Goal: Navigation & Orientation: Find specific page/section

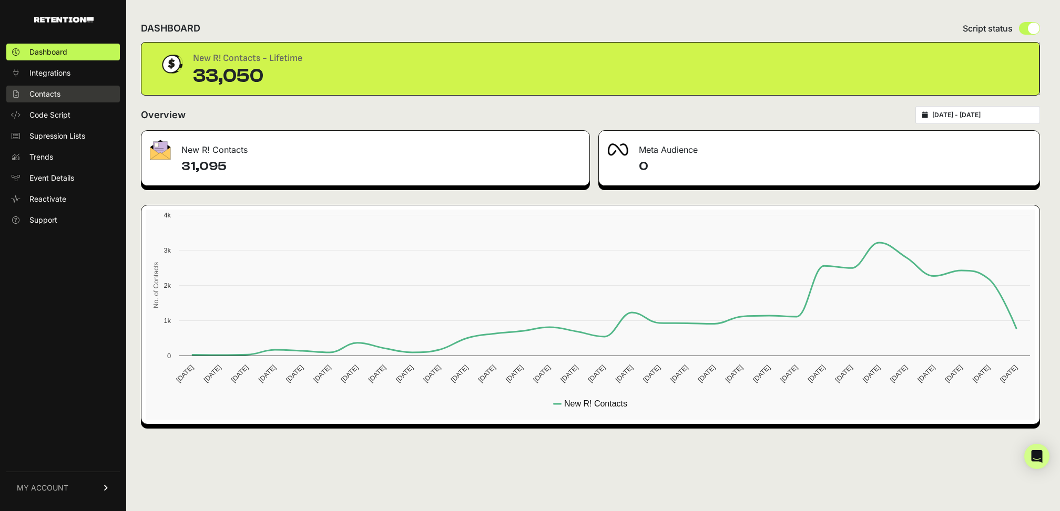
click at [59, 87] on link "Contacts" at bounding box center [63, 94] width 114 height 17
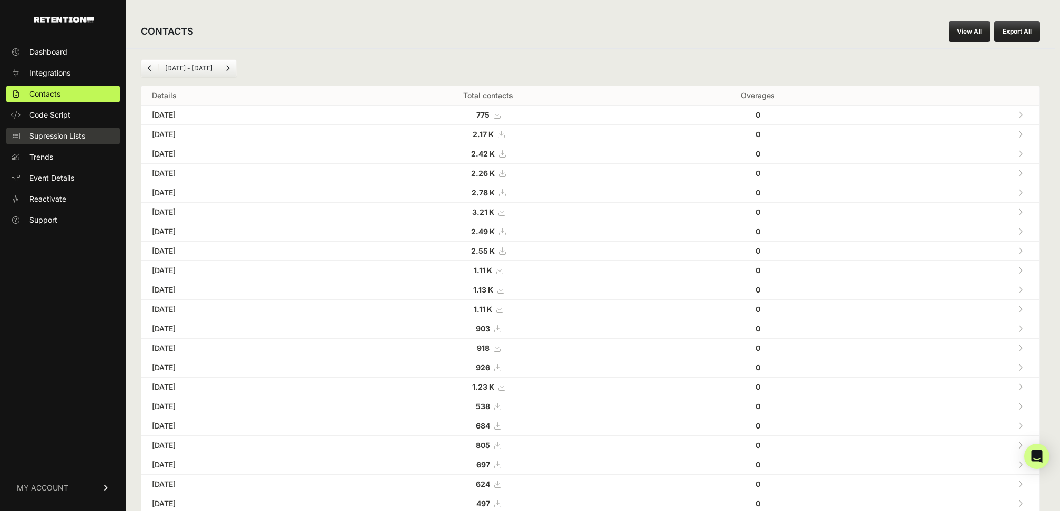
click at [39, 138] on span "Supression Lists" at bounding box center [57, 136] width 56 height 11
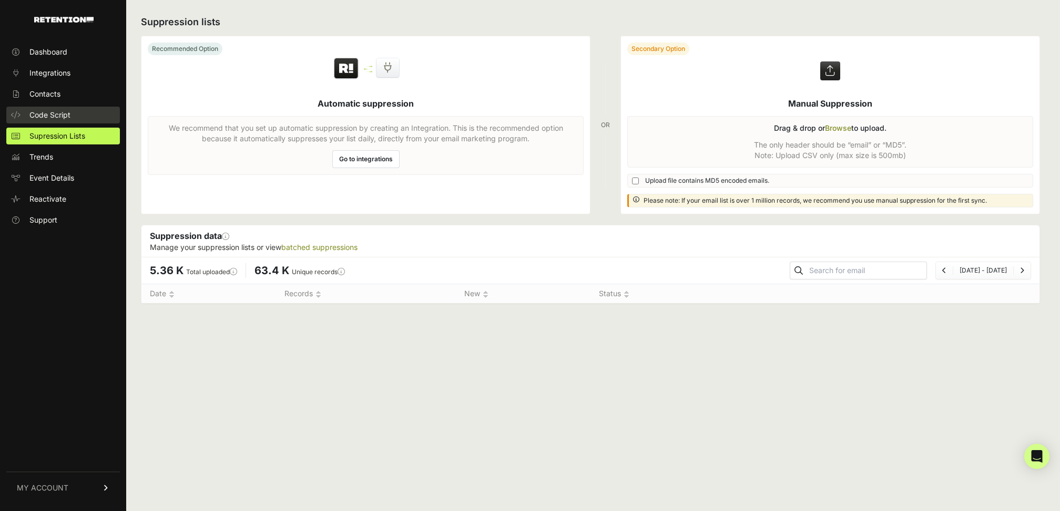
click at [45, 111] on span "Code Script" at bounding box center [49, 115] width 41 height 11
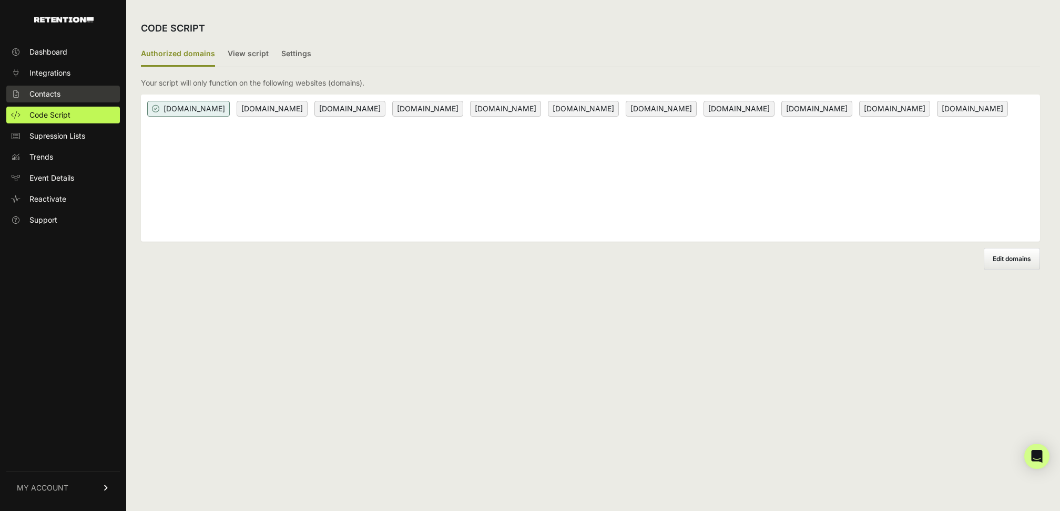
click at [54, 95] on span "Contacts" at bounding box center [44, 94] width 31 height 11
